Goal: Communication & Community: Participate in discussion

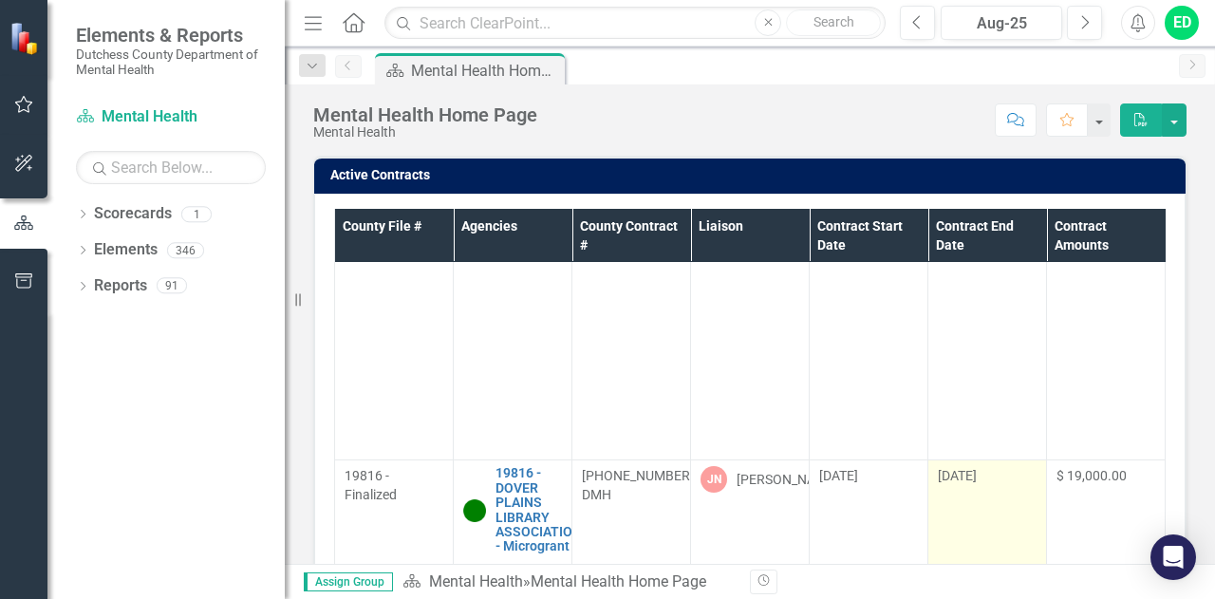
scroll to position [2372, 0]
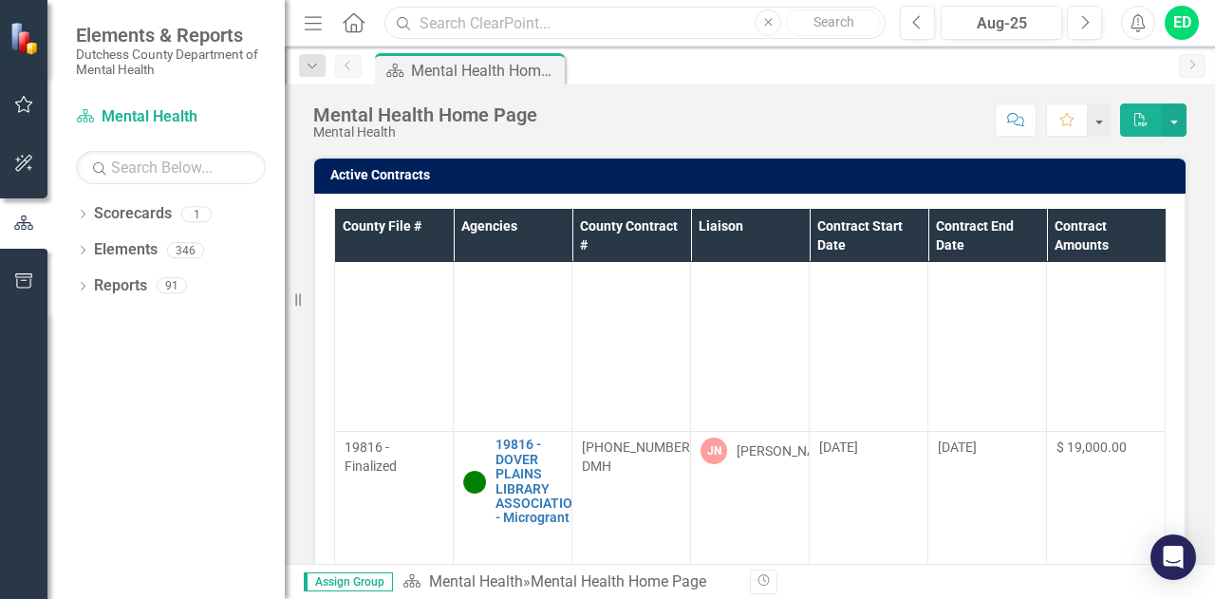
click at [558, 28] on input "text" at bounding box center [634, 23] width 501 height 33
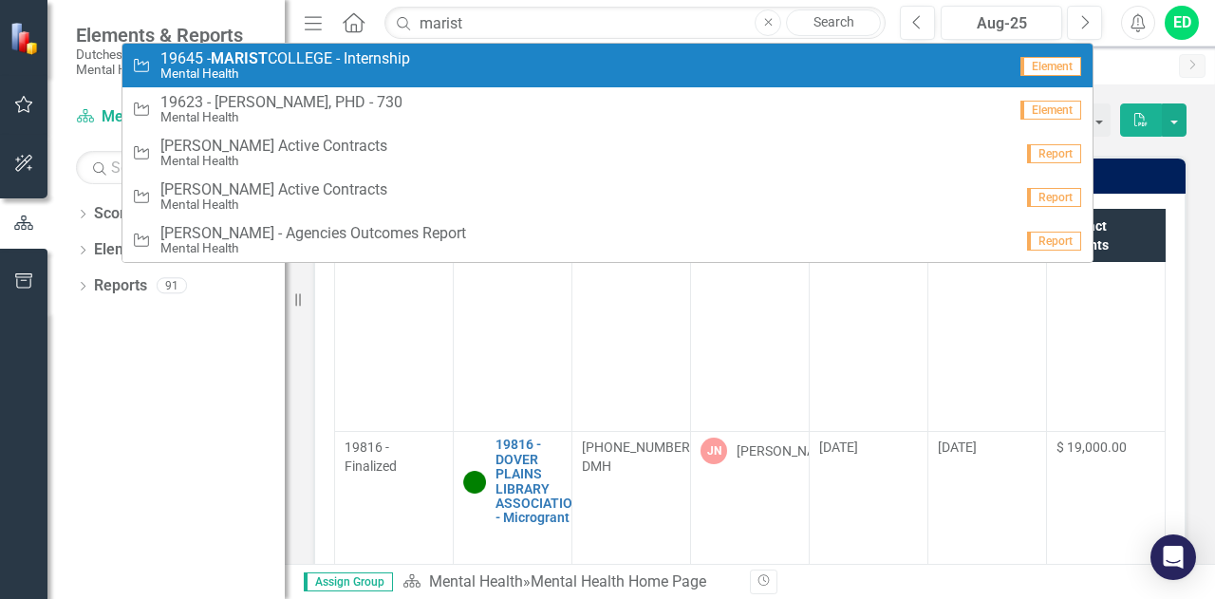
click at [287, 60] on span "19645 - [GEOGRAPHIC_DATA] - Internship" at bounding box center [285, 58] width 250 height 17
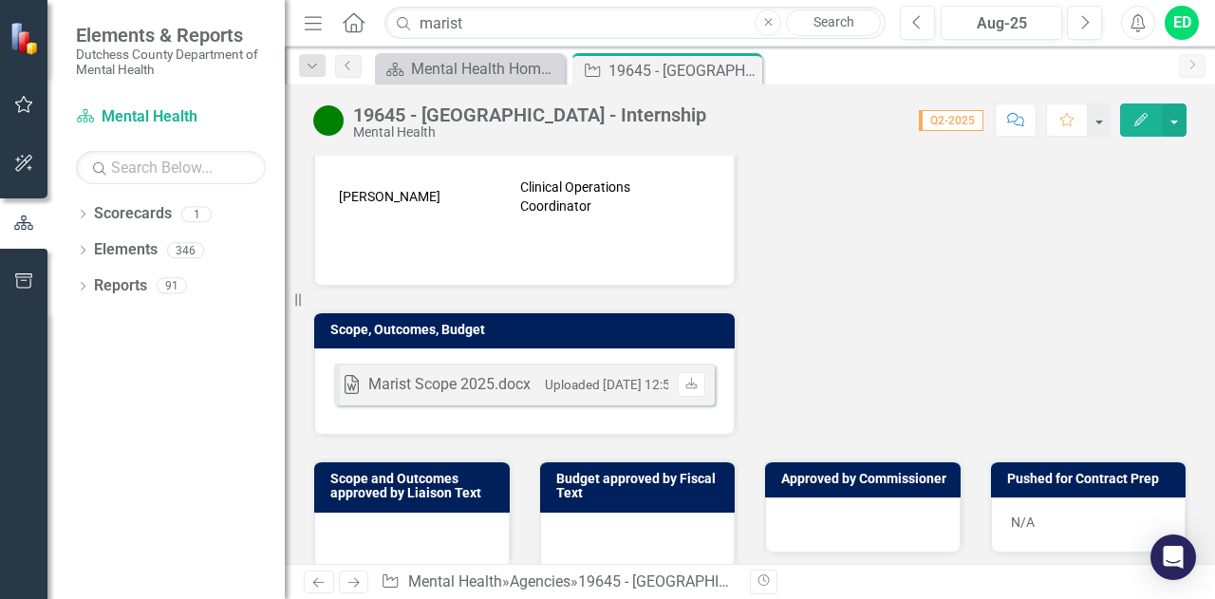
scroll to position [664, 0]
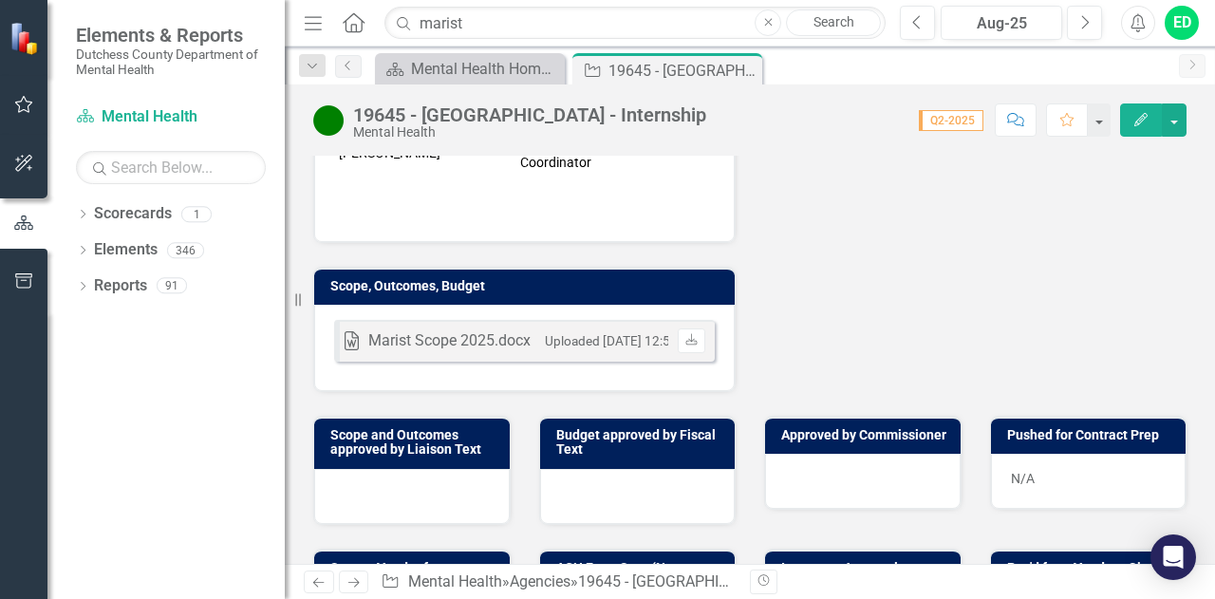
click at [525, 330] on div "Marist Scope 2025.docx" at bounding box center [449, 341] width 162 height 22
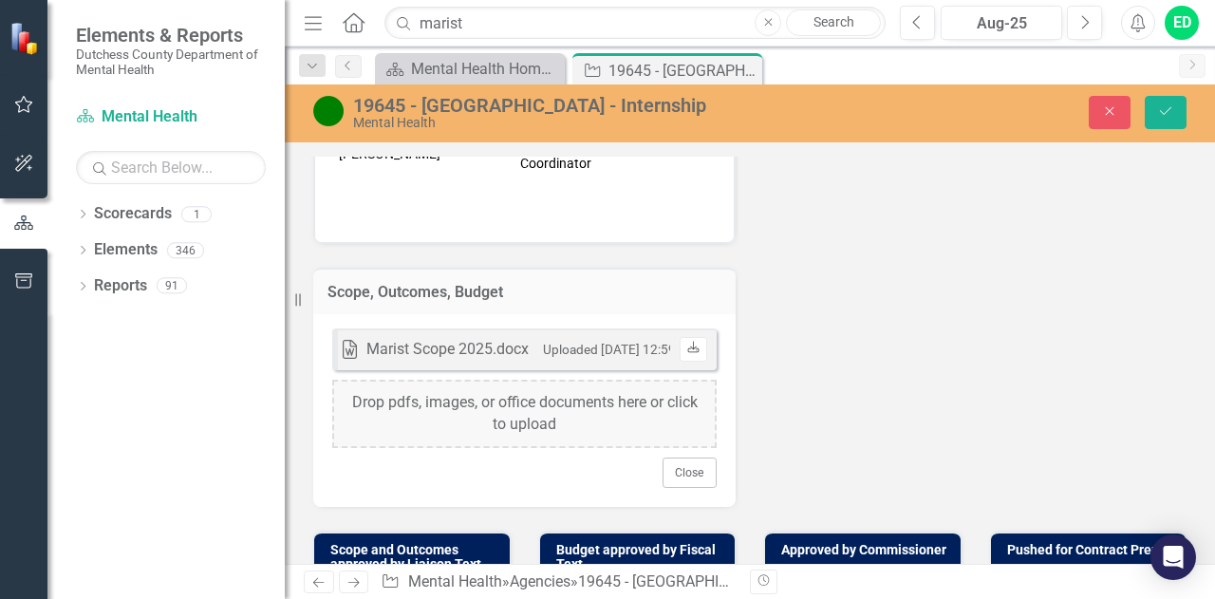
click at [686, 343] on icon "Download" at bounding box center [693, 348] width 14 height 11
click at [595, 23] on input "marist" at bounding box center [634, 23] width 501 height 33
type input "m"
type input "Hudson River Housing"
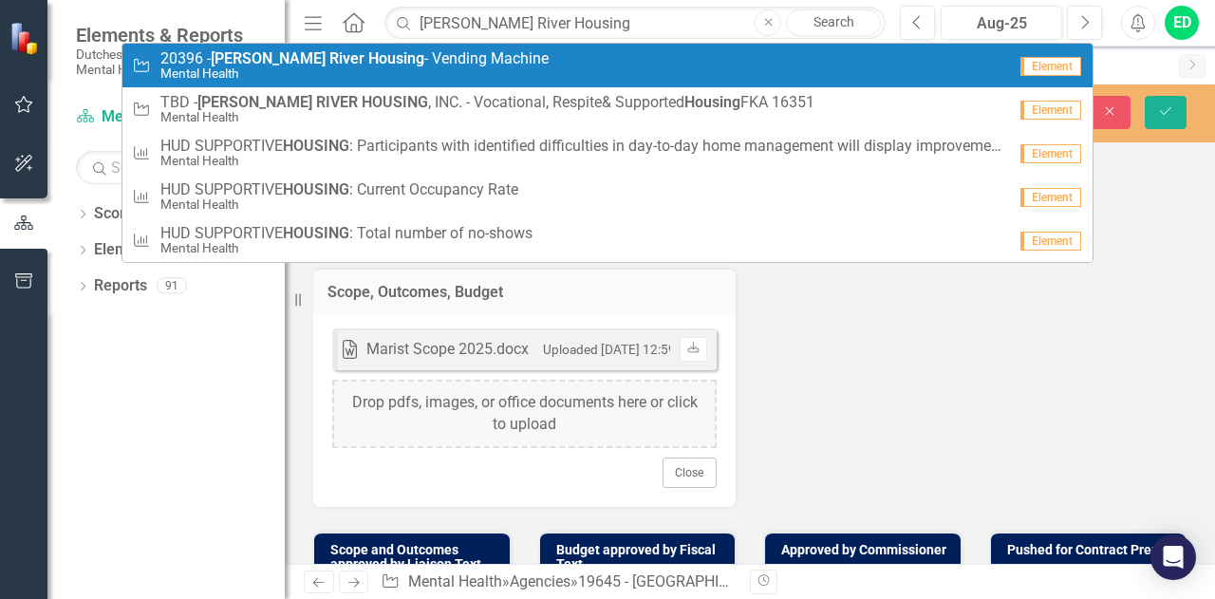
click at [367, 64] on span "20396 - Hudson River Housing - Vending Machine" at bounding box center [354, 58] width 388 height 17
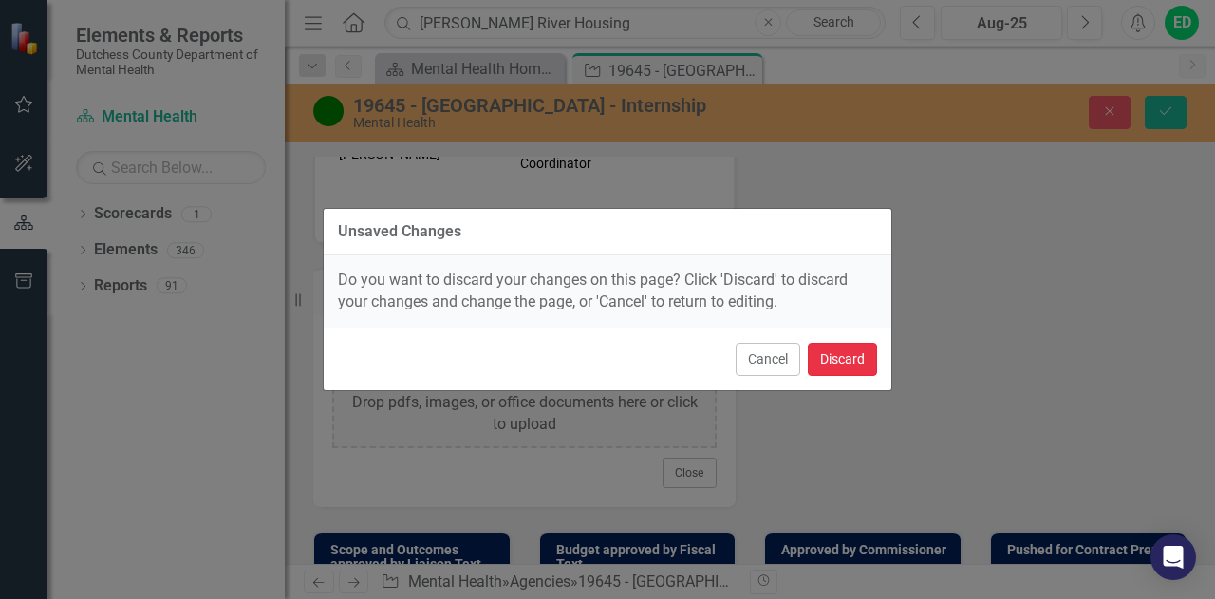
click at [845, 363] on button "Discard" at bounding box center [841, 359] width 69 height 33
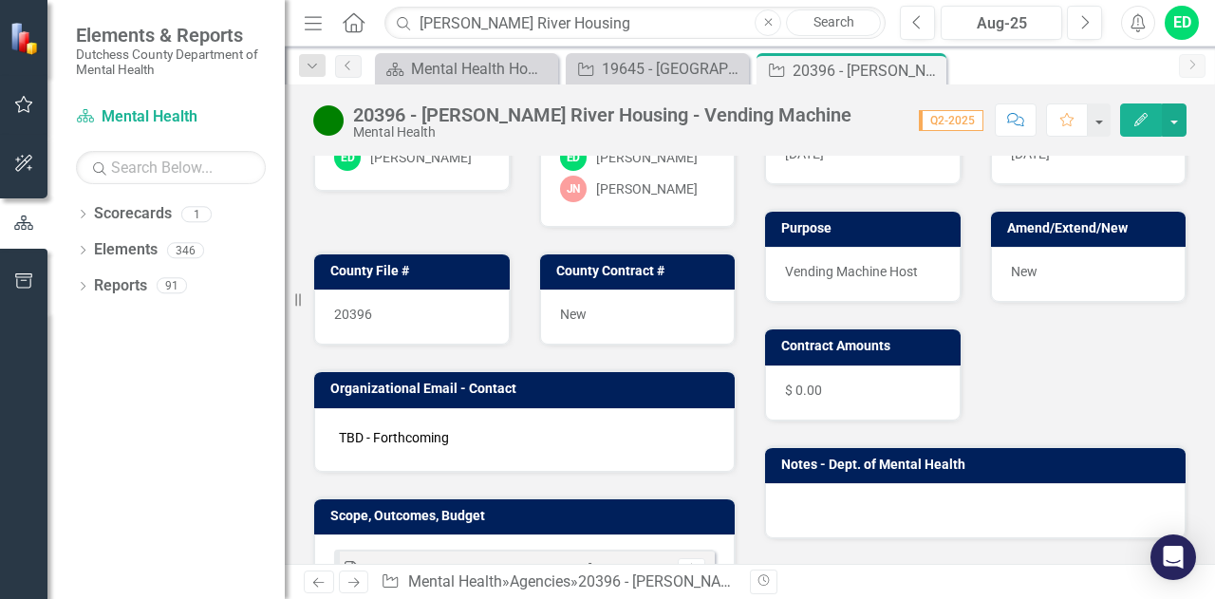
scroll to position [285, 0]
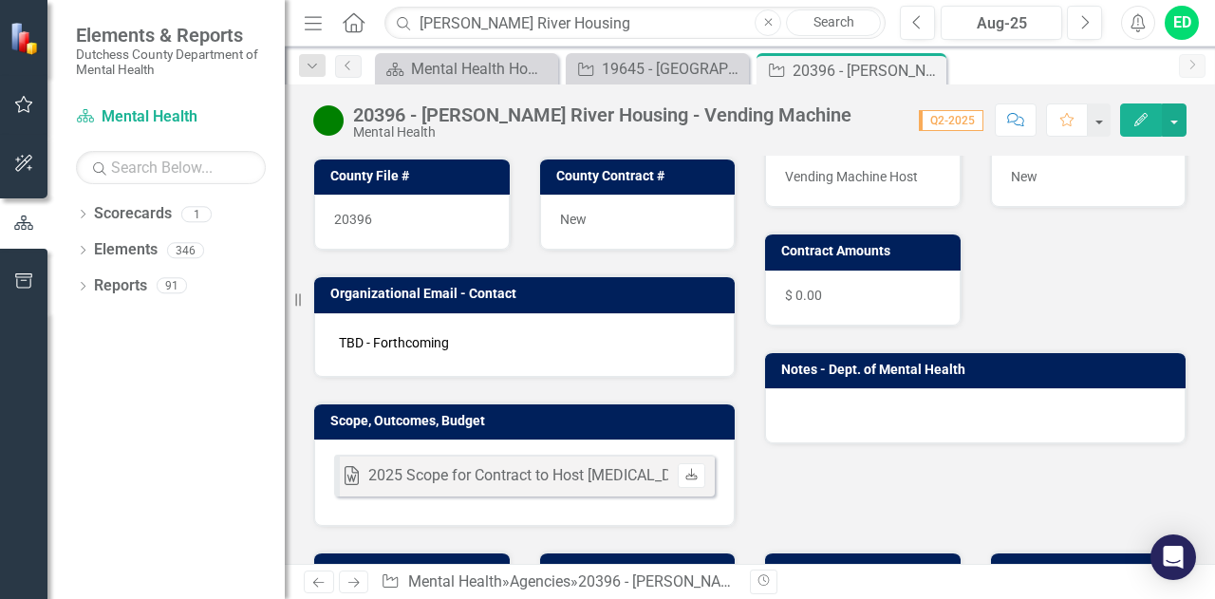
click at [685, 481] on icon "Download" at bounding box center [691, 475] width 14 height 11
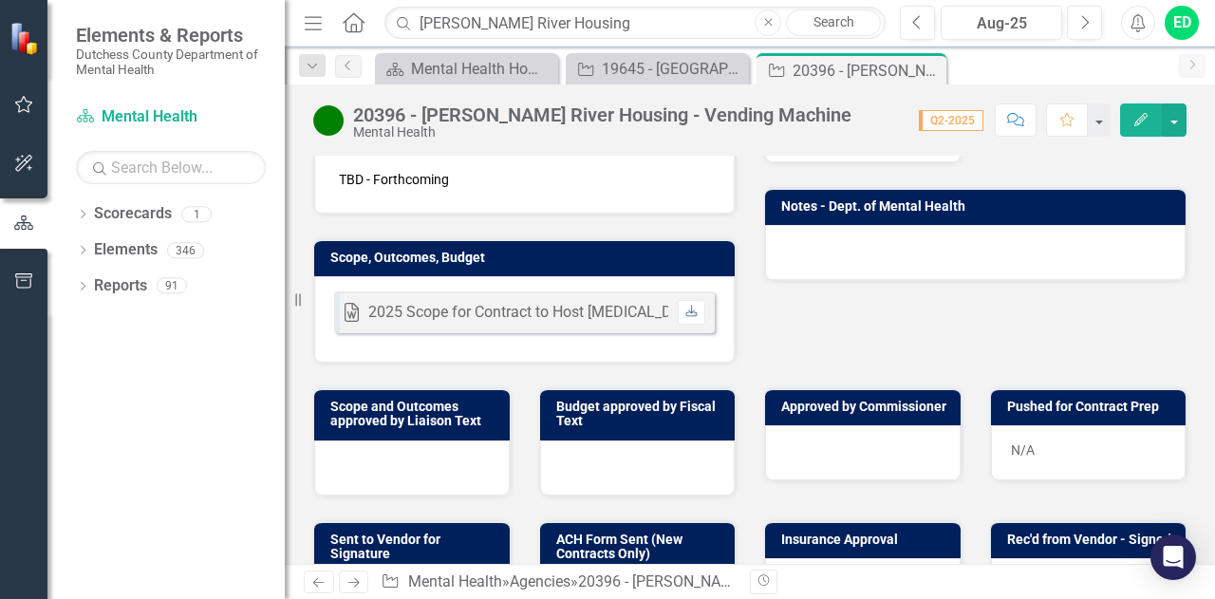
scroll to position [569, 0]
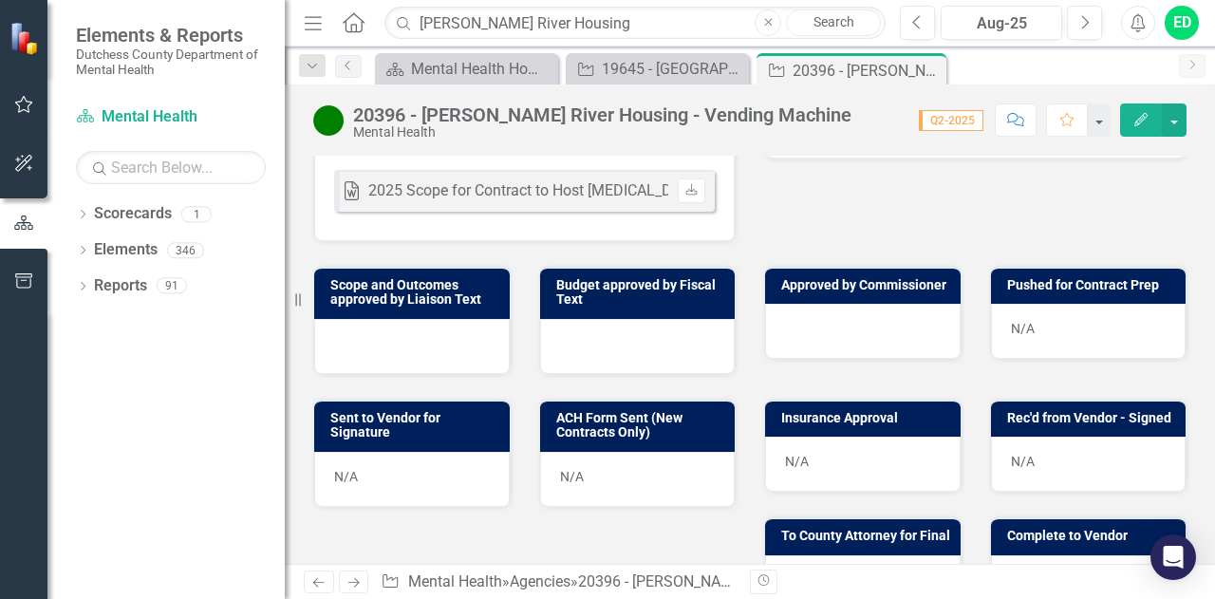
drag, startPoint x: 427, startPoint y: 353, endPoint x: 417, endPoint y: 355, distance: 10.6
click at [417, 355] on div at bounding box center [411, 346] width 195 height 55
click at [375, 354] on div at bounding box center [411, 346] width 195 height 55
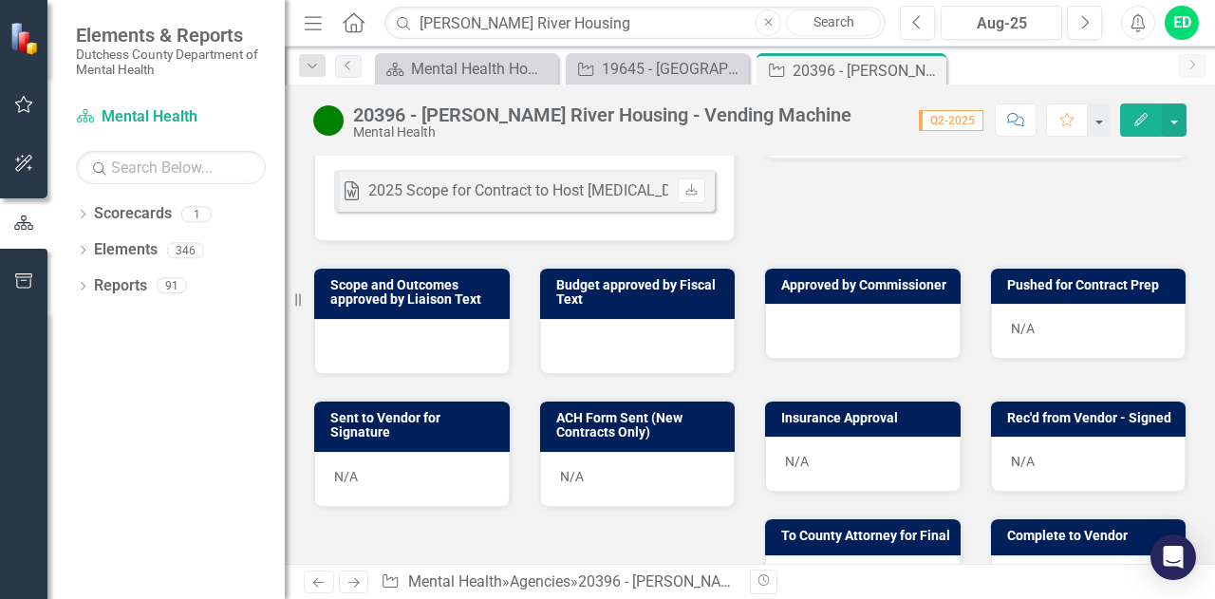
click at [376, 354] on div at bounding box center [411, 346] width 195 height 55
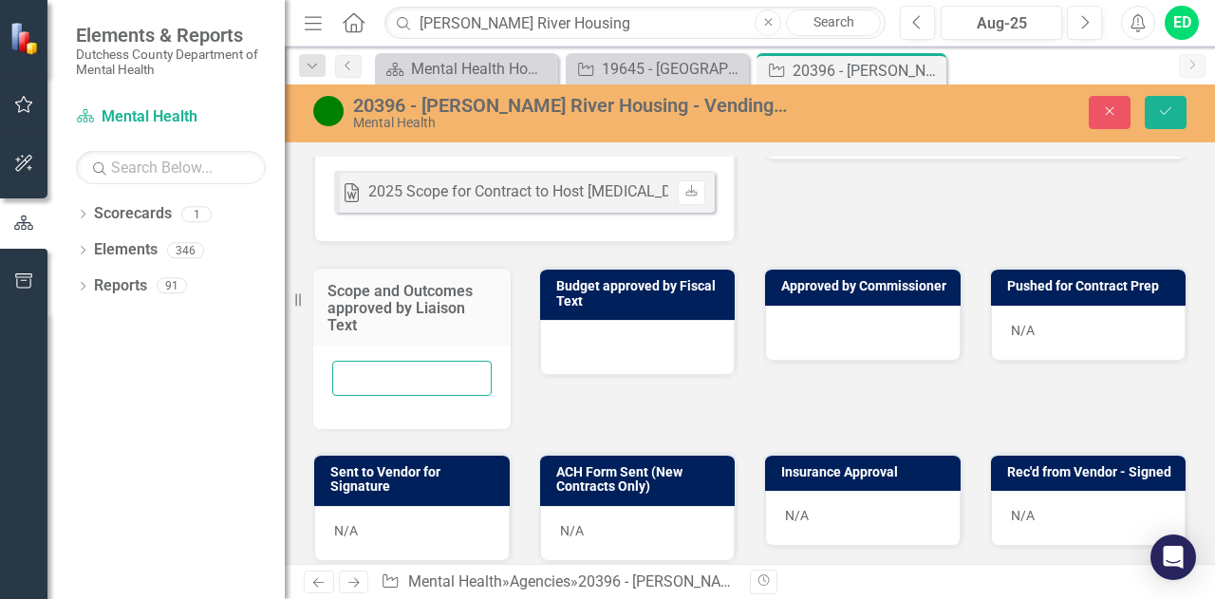
click at [376, 384] on input "text" at bounding box center [411, 378] width 159 height 35
type input "ED [DATE]"
click at [1167, 109] on icon "Save" at bounding box center [1165, 110] width 17 height 13
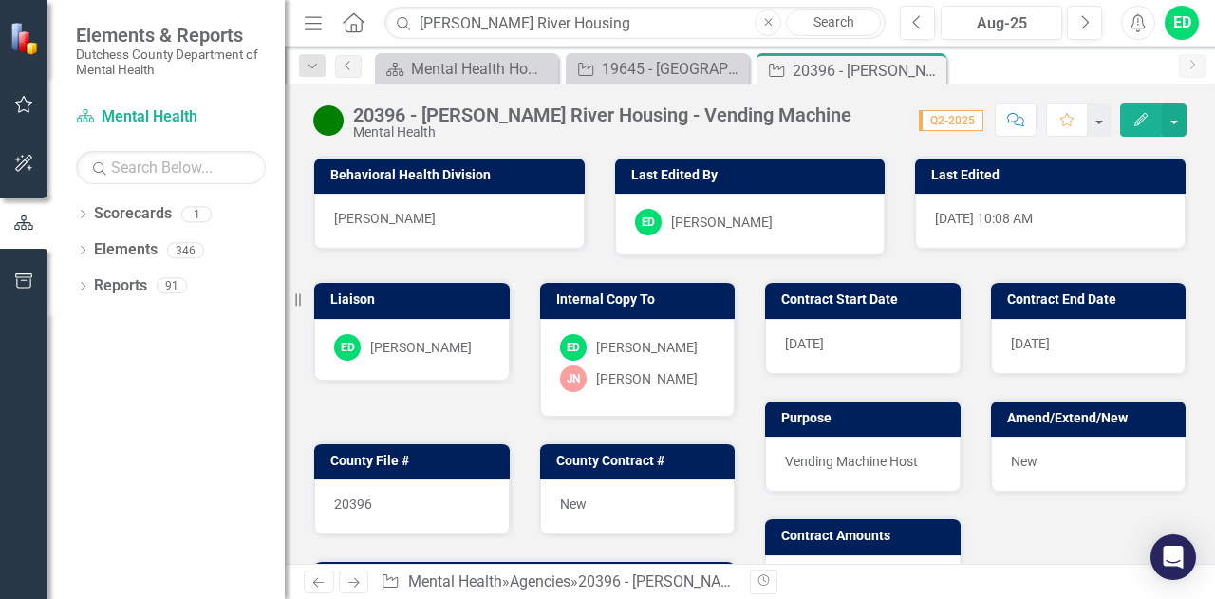
click at [1019, 122] on icon "Comment" at bounding box center [1015, 119] width 17 height 13
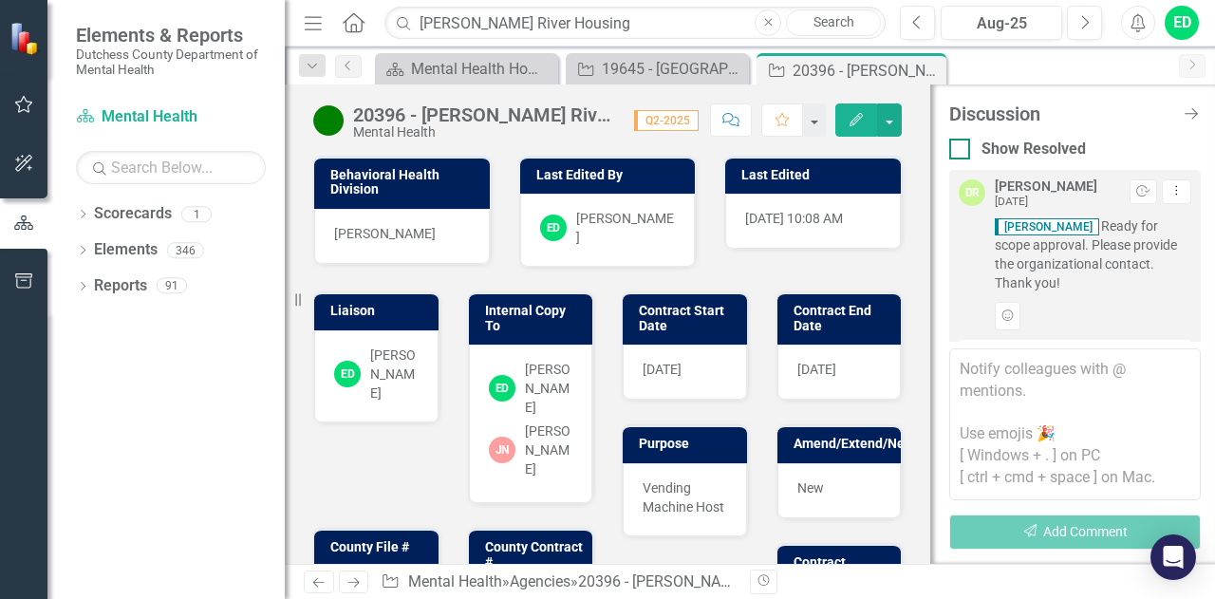
scroll to position [46, 0]
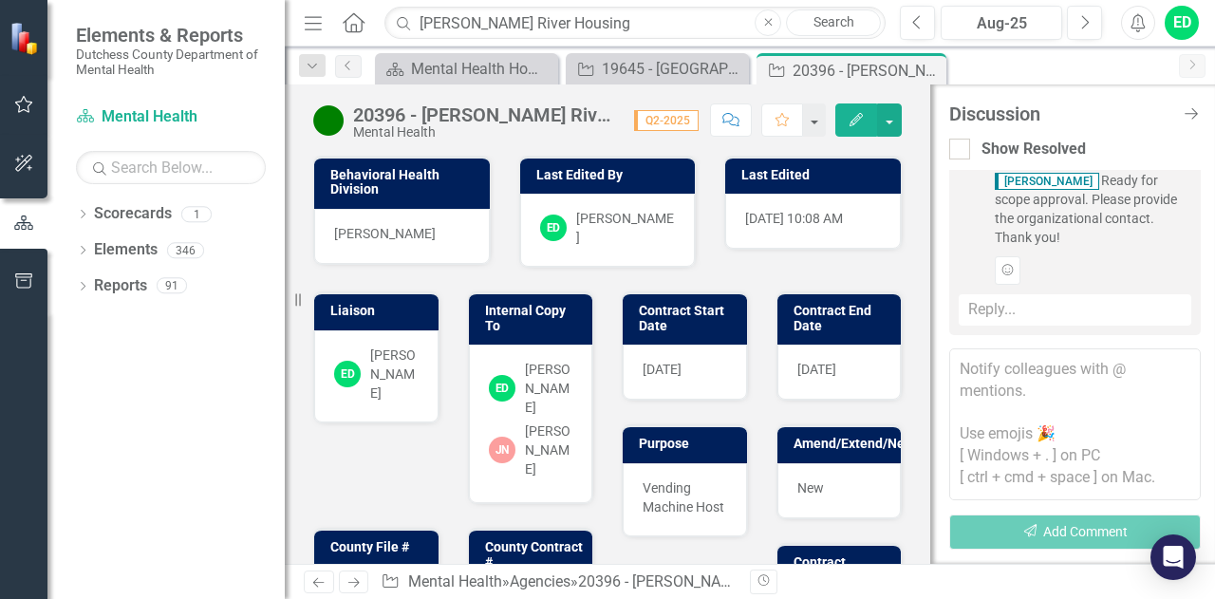
click at [1011, 308] on div "Reply..." at bounding box center [1074, 309] width 232 height 31
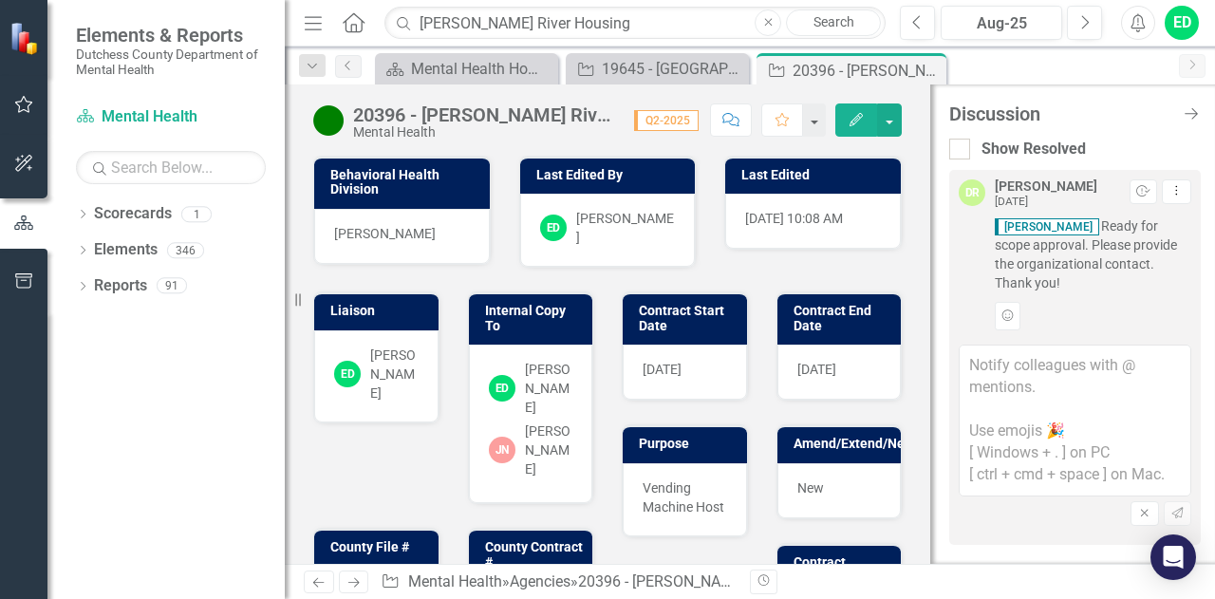
scroll to position [0, 0]
click at [1034, 368] on textarea at bounding box center [1074, 420] width 232 height 152
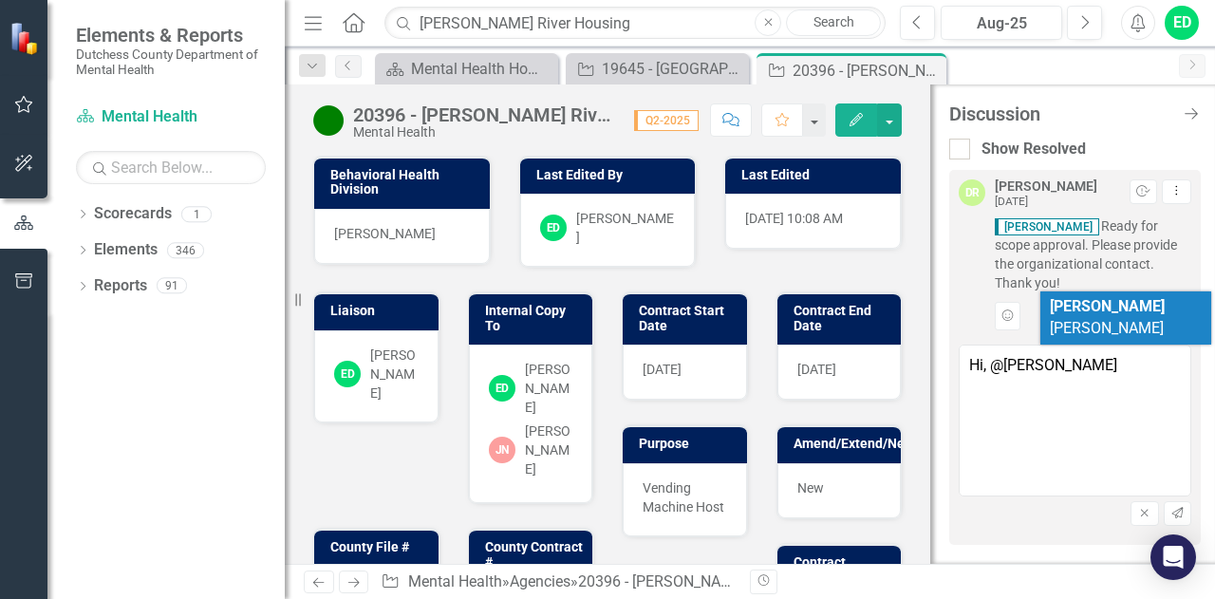
click at [1079, 304] on b "[PERSON_NAME]" at bounding box center [1106, 306] width 115 height 18
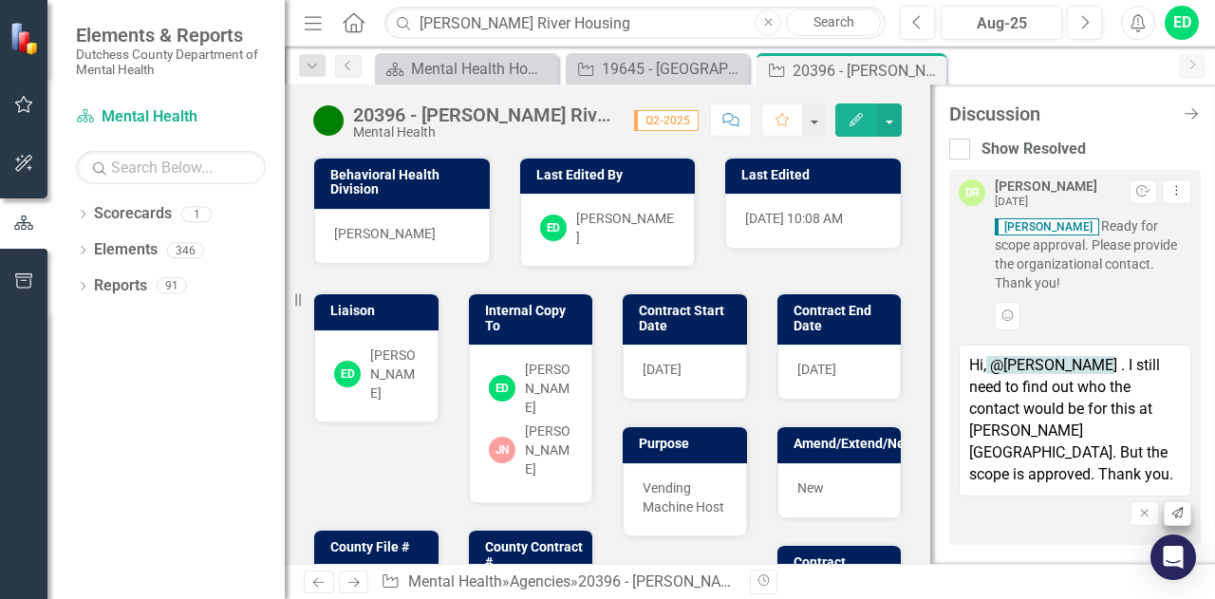
type textarea "Hi, @Diane Richard . I still need to find out who the contact would be for this…"
click at [1177, 515] on icon "Send" at bounding box center [1177, 513] width 14 height 11
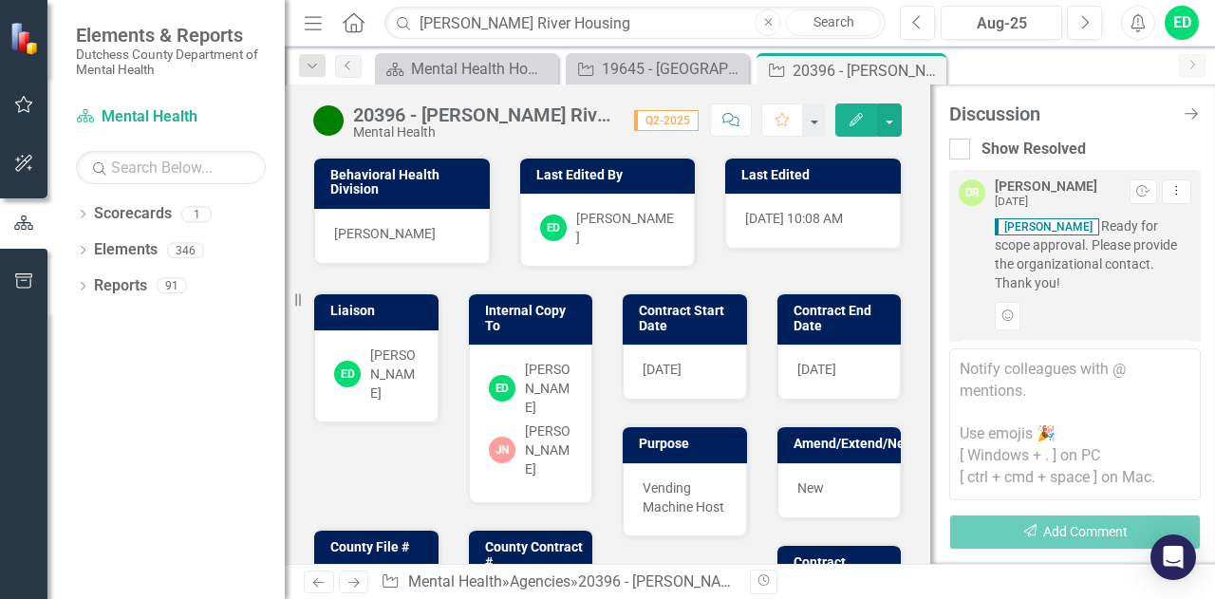
scroll to position [263, 0]
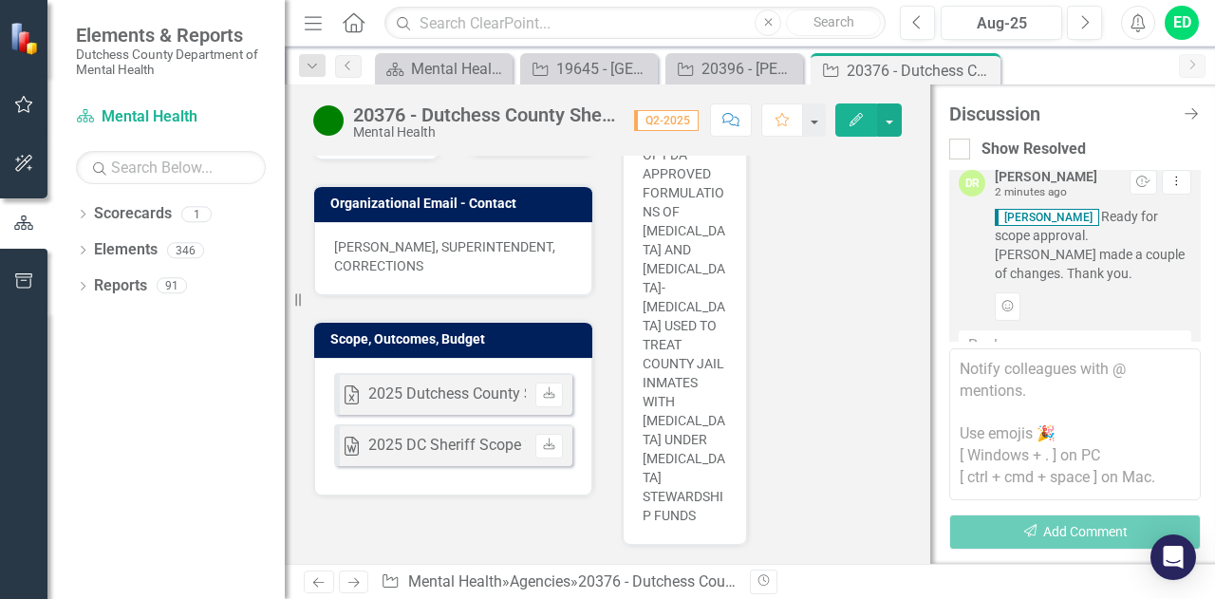
scroll to position [569, 0]
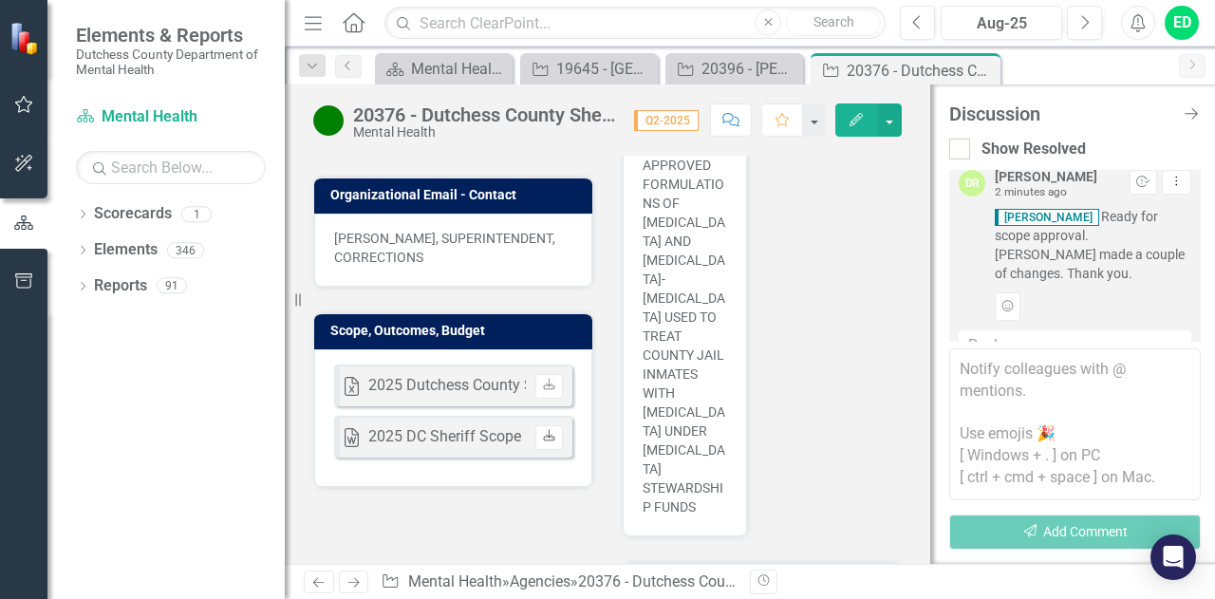
click at [542, 431] on icon "Download" at bounding box center [549, 436] width 14 height 11
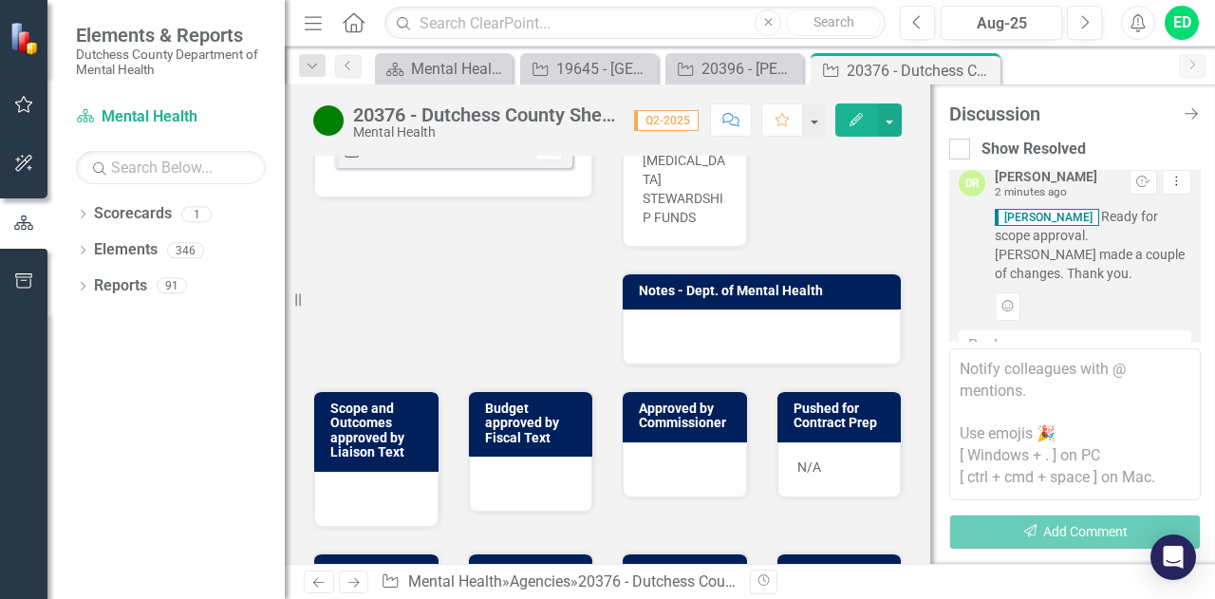
scroll to position [949, 0]
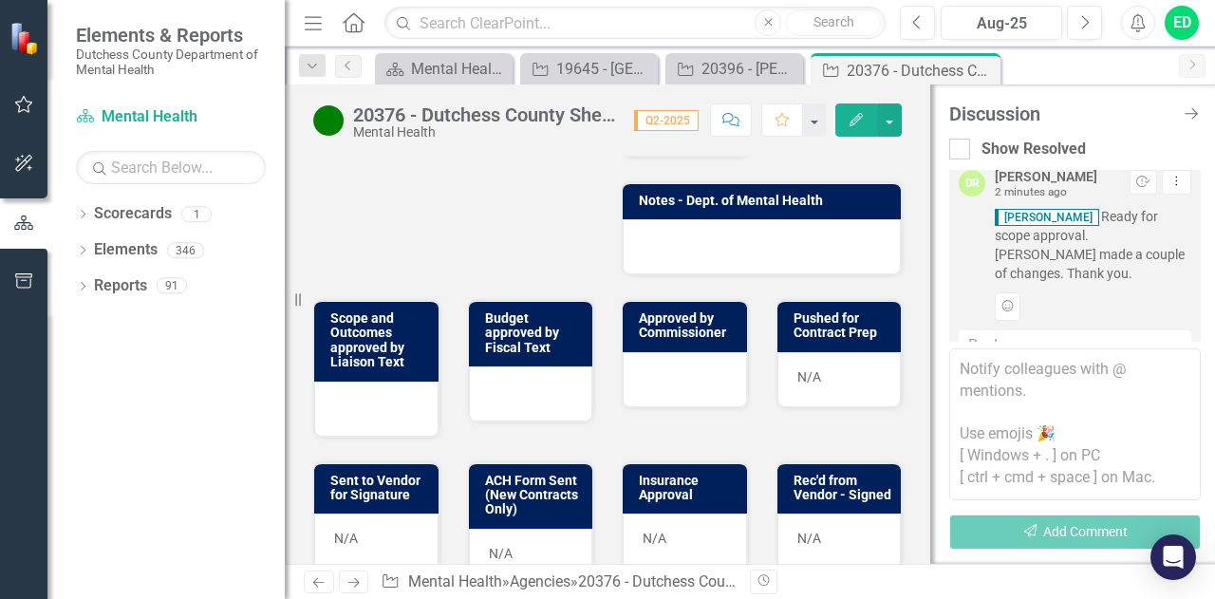
click at [357, 407] on div at bounding box center [376, 408] width 124 height 55
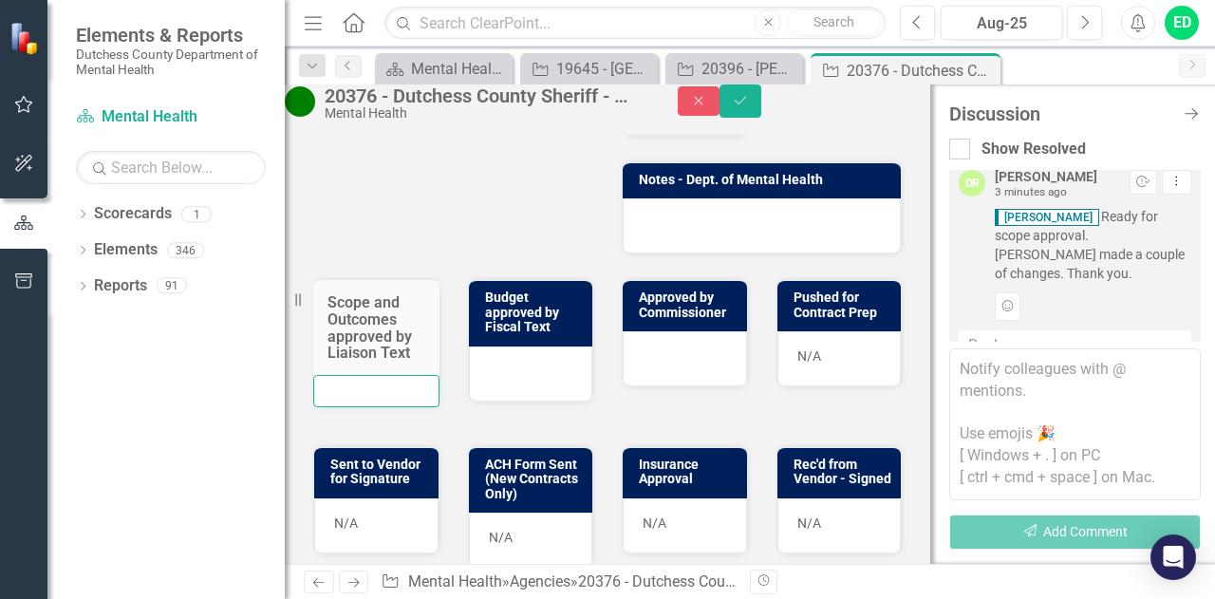
click at [360, 407] on input "text" at bounding box center [376, 391] width 126 height 32
type input "ED [DATE]"
click at [1032, 378] on textarea at bounding box center [1074, 424] width 251 height 152
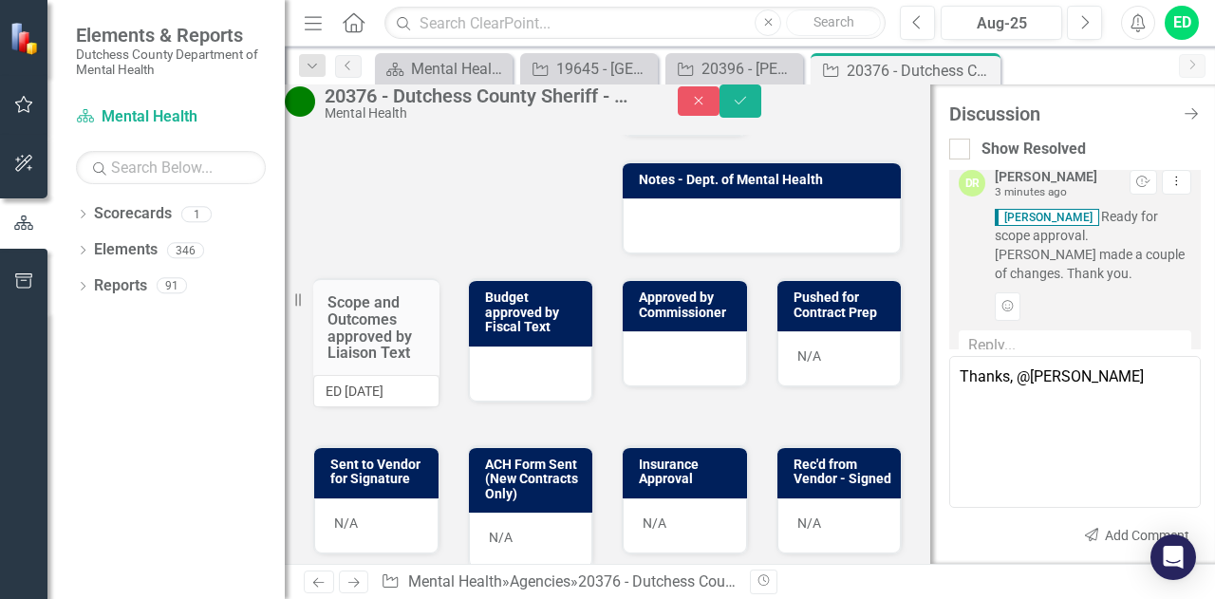
click at [229, 598] on span "[PERSON_NAME]" at bounding box center [114, 609] width 229 height 18
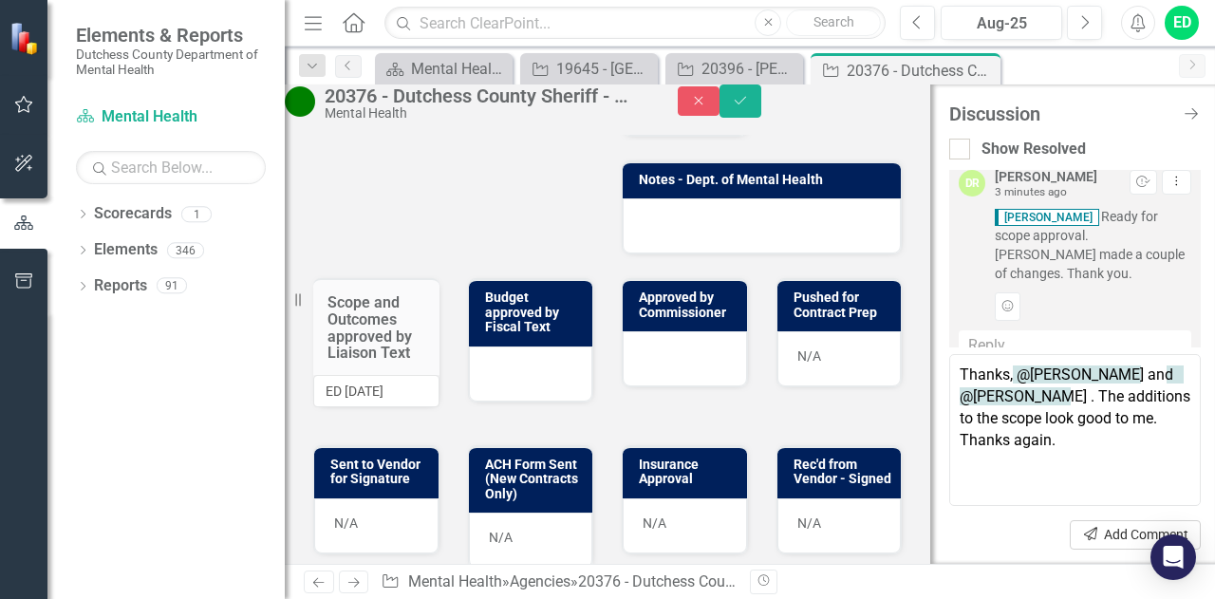
type textarea "Thanks, @[PERSON_NAME] and @[PERSON_NAME] . The additions to the scope look goo…"
click at [1077, 534] on button "Send Add Comment" at bounding box center [1134, 534] width 131 height 29
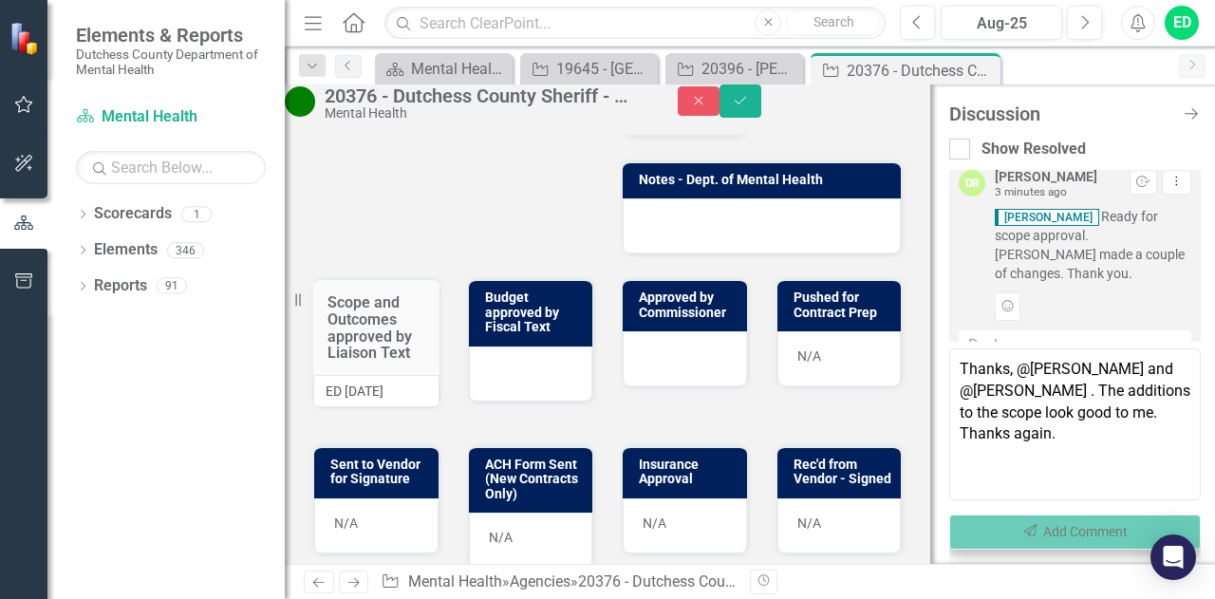
scroll to position [247, 0]
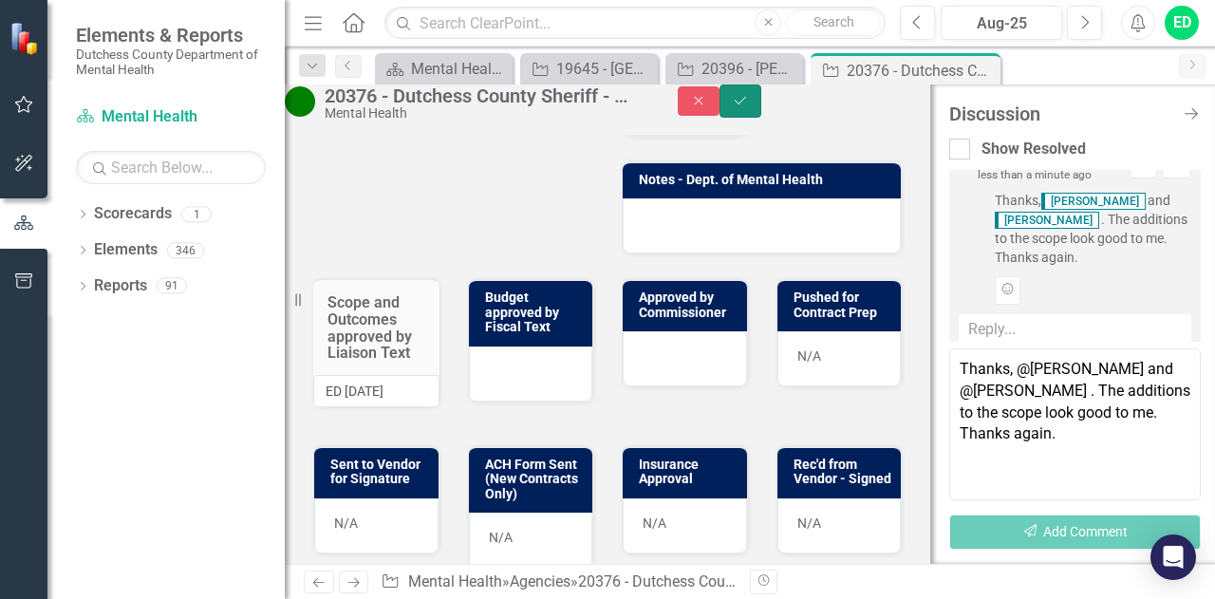
click at [749, 107] on icon "Save" at bounding box center [740, 100] width 17 height 13
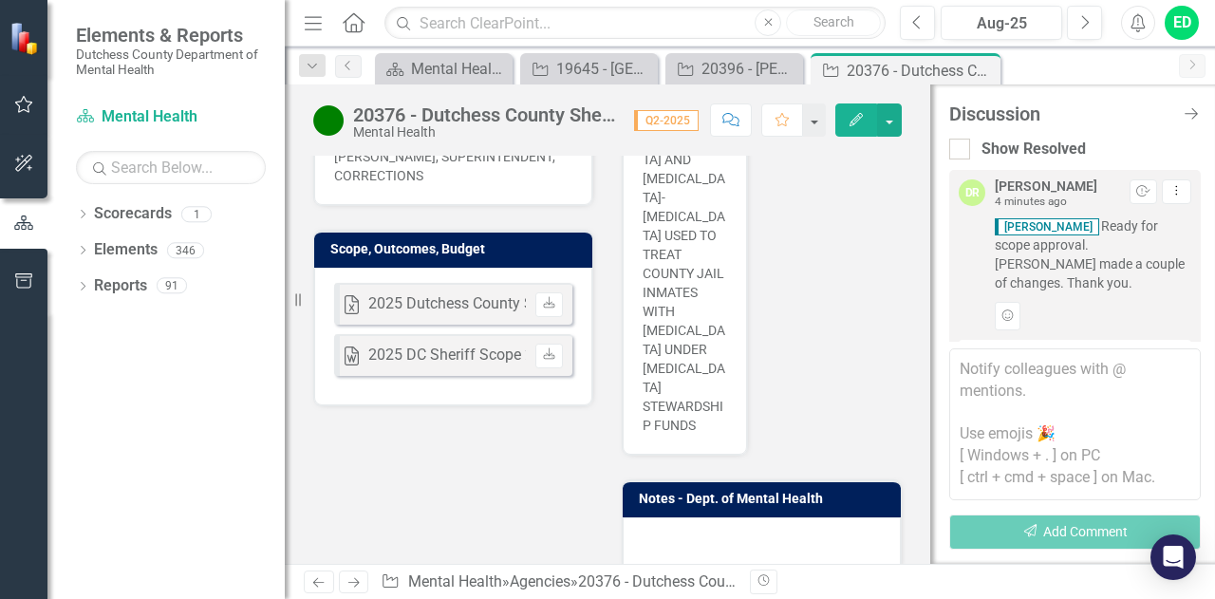
scroll to position [474, 0]
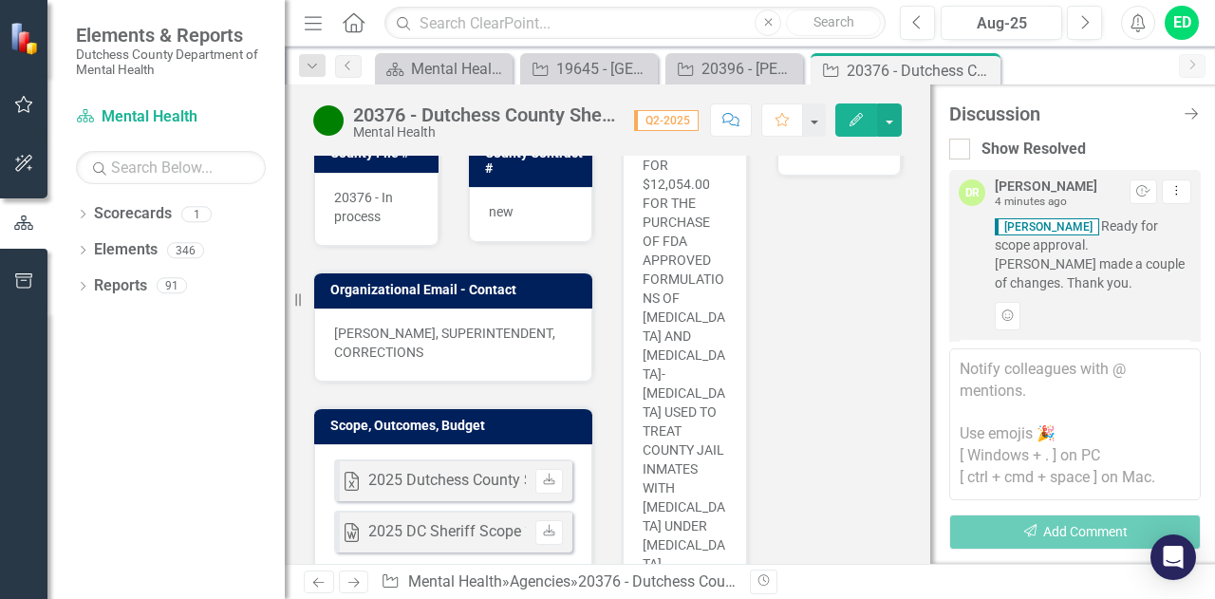
click at [1018, 368] on textarea at bounding box center [1074, 424] width 251 height 152
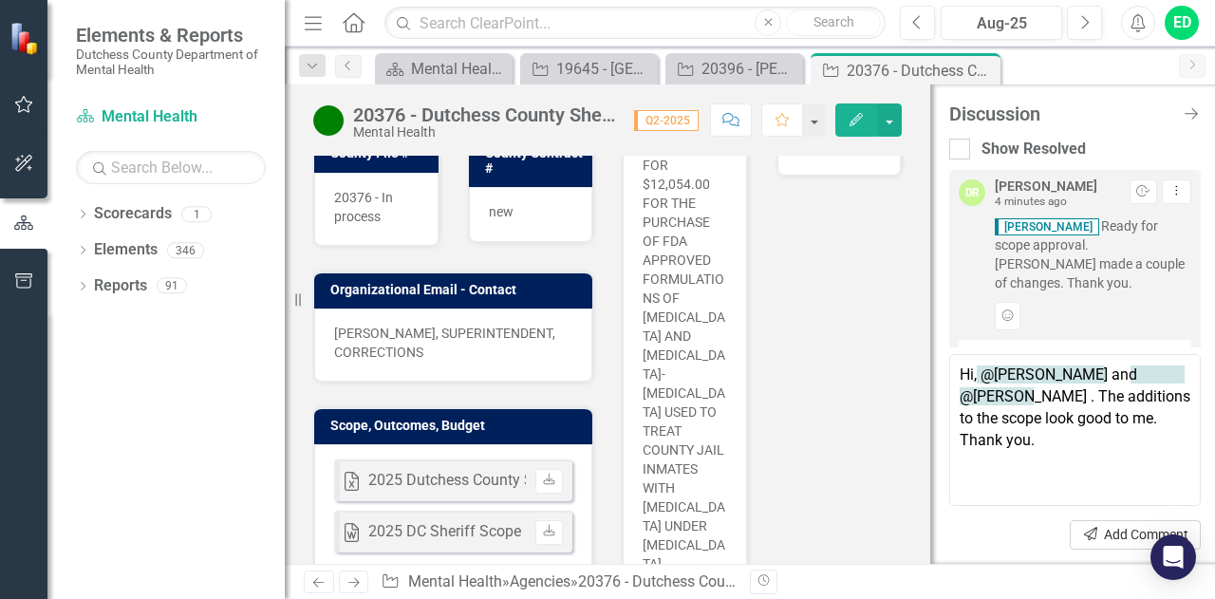
type textarea "Hi, @[PERSON_NAME] and @[PERSON_NAME] . The additions to the scope look good to…"
click at [1078, 538] on button "Send Add Comment" at bounding box center [1134, 534] width 131 height 29
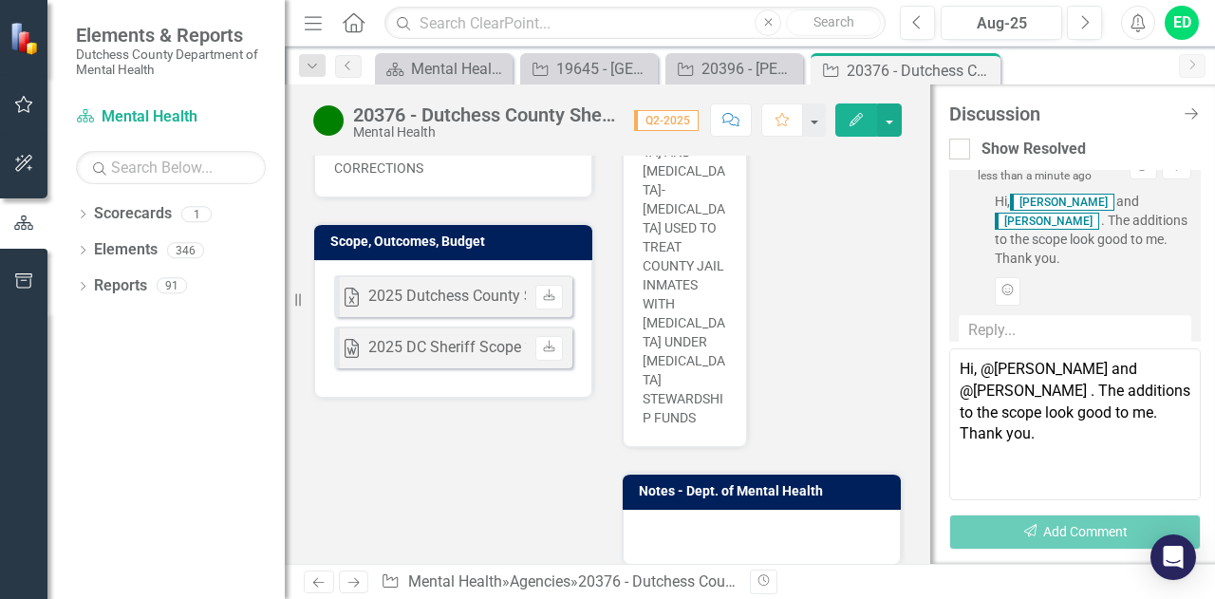
scroll to position [664, 0]
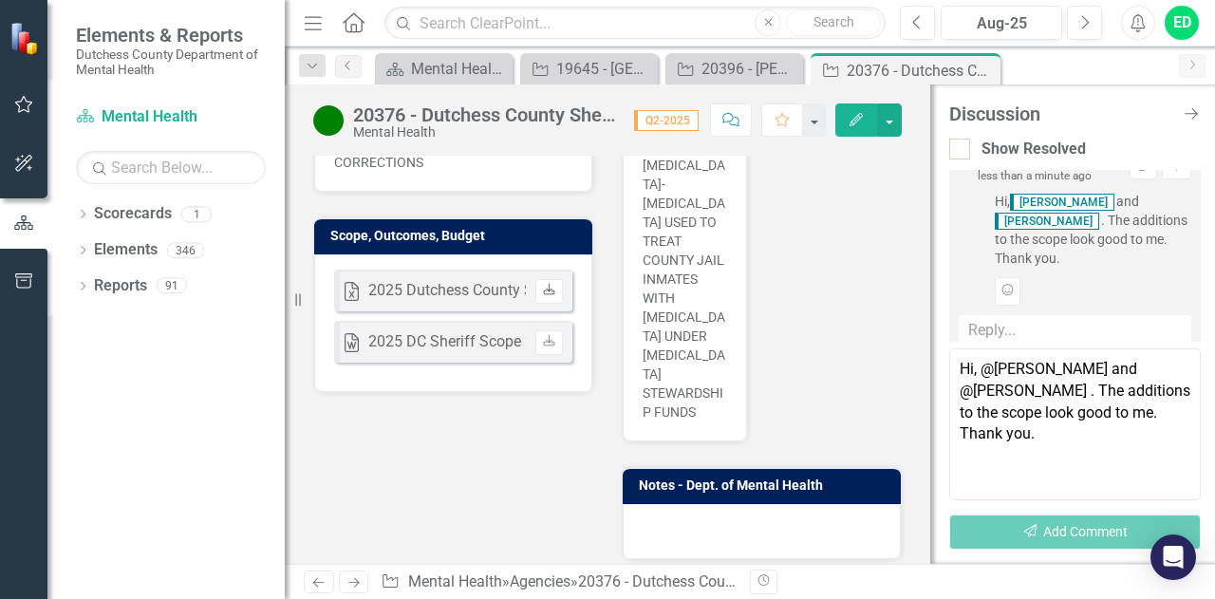
click at [542, 285] on icon "Download" at bounding box center [549, 290] width 14 height 11
click at [545, 336] on icon "Download" at bounding box center [549, 341] width 14 height 11
click at [545, 339] on link "Download" at bounding box center [549, 342] width 28 height 25
click at [547, 285] on icon "Download" at bounding box center [549, 290] width 14 height 11
click at [543, 284] on icon at bounding box center [548, 289] width 11 height 11
